Goal: Task Accomplishment & Management: Manage account settings

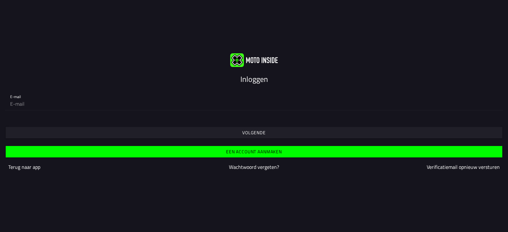
click at [200, 104] on input "email" at bounding box center [253, 103] width 487 height 13
type input "[EMAIL_ADDRESS][DOMAIN_NAME]"
click at [0, 0] on slot "Volgende" at bounding box center [0, 0] width 0 height 0
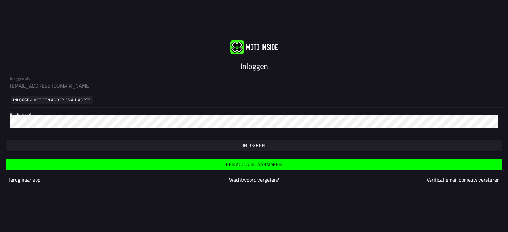
click at [0, 0] on slot "Inloggen" at bounding box center [0, 0] width 0 height 0
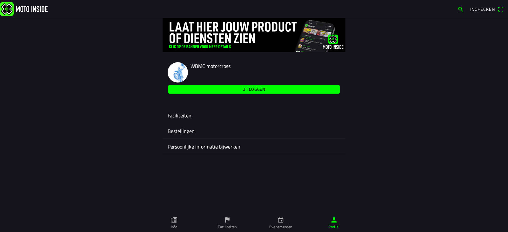
click at [180, 114] on ion-label "Faciliteiten" at bounding box center [254, 116] width 173 height 8
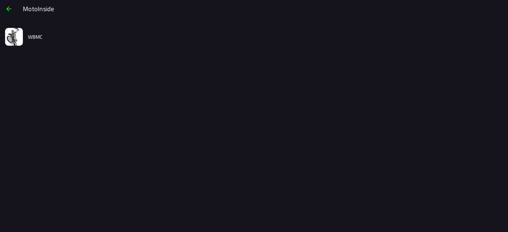
click at [10, 8] on span "button" at bounding box center [9, 8] width 8 height 15
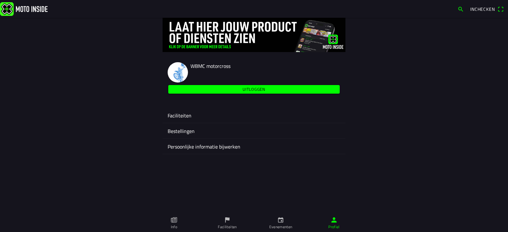
click at [279, 221] on icon "calendar" at bounding box center [280, 219] width 7 height 7
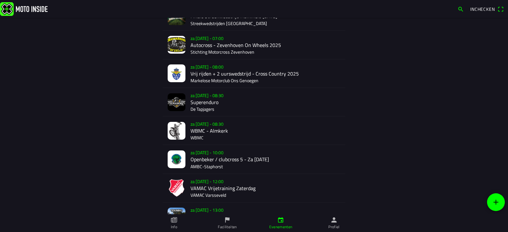
scroll to position [135, 0]
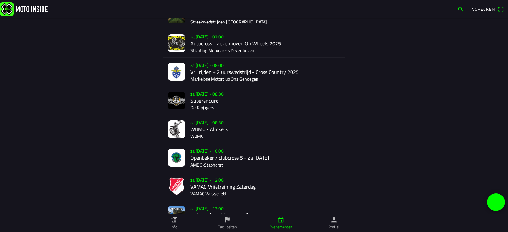
click at [219, 126] on div "za 20 sep. - 08:30 WBMC - Almkerk WBMC" at bounding box center [265, 129] width 150 height 28
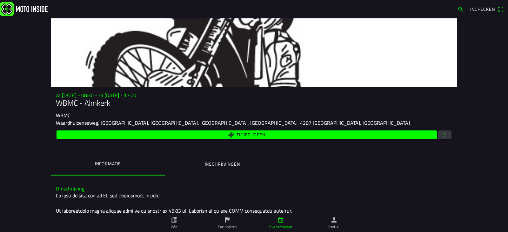
click at [227, 163] on ion-label "Inschrijvingen" at bounding box center [222, 164] width 35 height 7
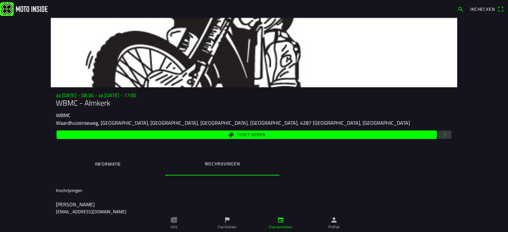
click at [272, 134] on span "Ticket kopen" at bounding box center [246, 134] width 373 height 9
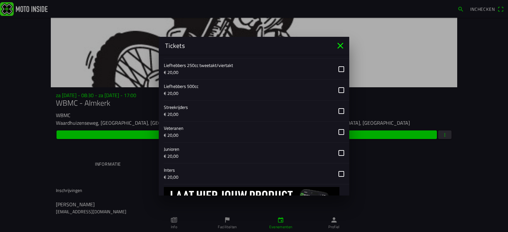
scroll to position [366, 0]
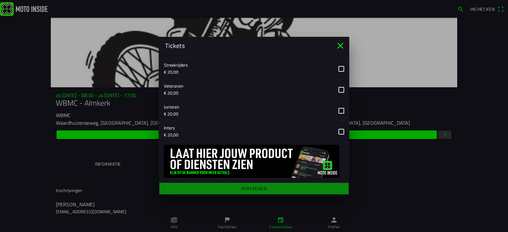
click at [340, 41] on icon "close" at bounding box center [340, 46] width 10 height 10
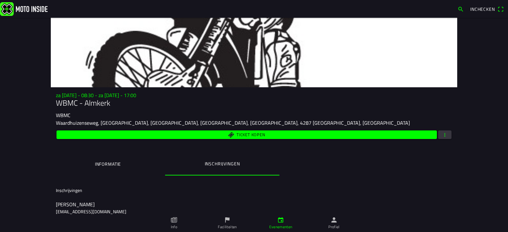
click at [445, 132] on button "button" at bounding box center [444, 134] width 13 height 9
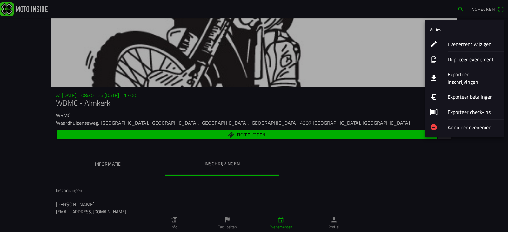
click at [467, 44] on ion-label "Evenement wijzigen" at bounding box center [472, 44] width 51 height 8
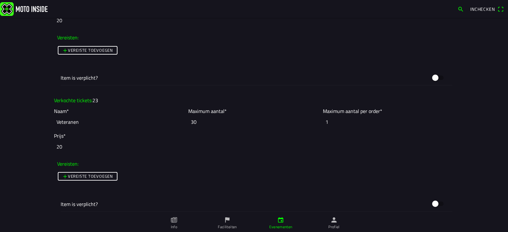
scroll to position [1632, 0]
click at [194, 123] on input "30" at bounding box center [253, 123] width 131 height 14
type input "3"
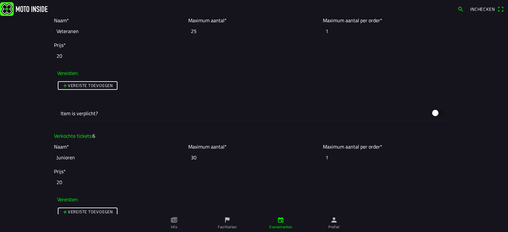
scroll to position [1726, 0]
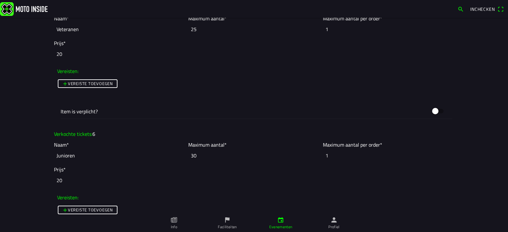
type input "25"
click at [225, 90] on ion-col "Vereiste toevoegen" at bounding box center [254, 89] width 397 height 27
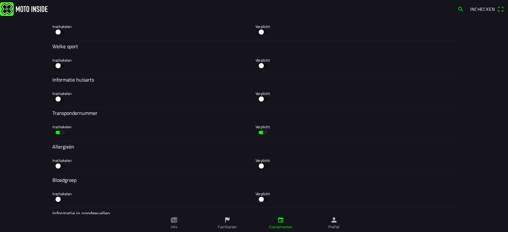
scroll to position [2817, 0]
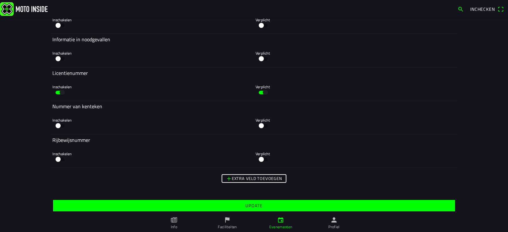
click at [0, 0] on slot "Update" at bounding box center [0, 0] width 0 height 0
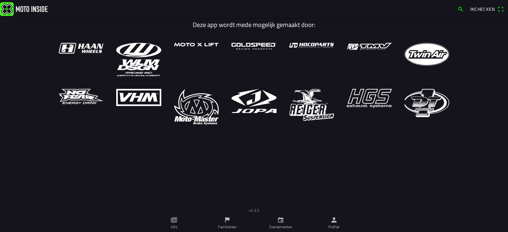
click at [223, 226] on ion-label "Faciliteiten" at bounding box center [227, 227] width 19 height 6
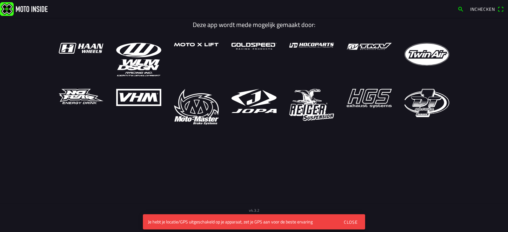
click at [353, 221] on div "Close" at bounding box center [351, 222] width 14 height 7
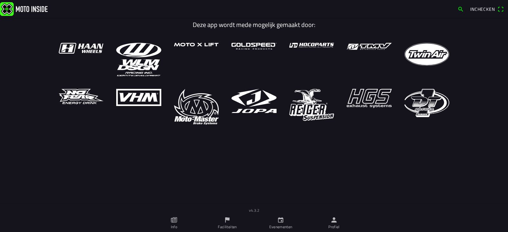
click at [282, 216] on link "Evenementen" at bounding box center [280, 223] width 53 height 18
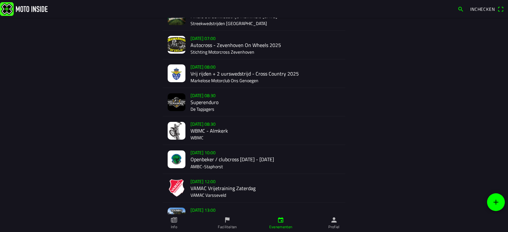
scroll to position [136, 0]
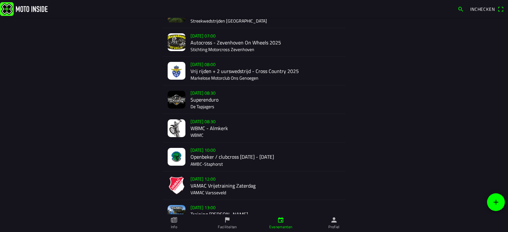
click at [211, 125] on div "[DATE] 08:30 WBMC - Almkerk WBMC" at bounding box center [265, 128] width 150 height 28
